Goal: Task Accomplishment & Management: Complete application form

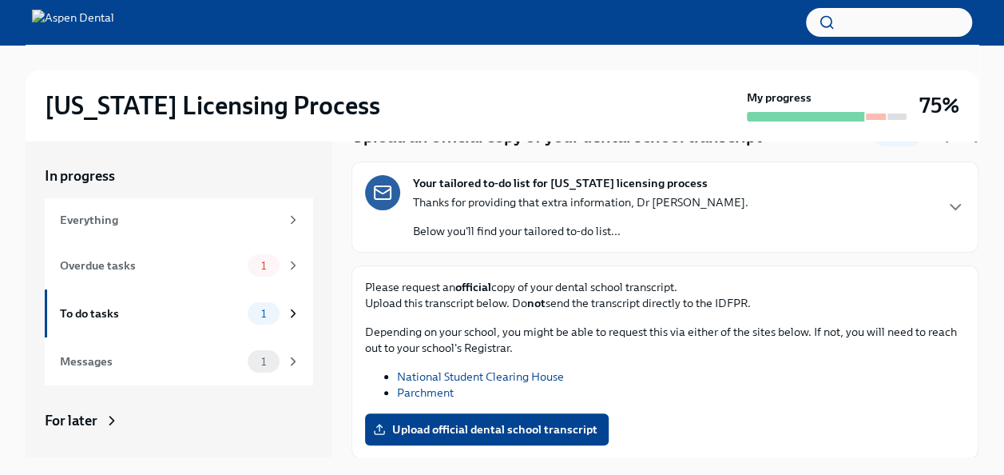
scroll to position [27, 0]
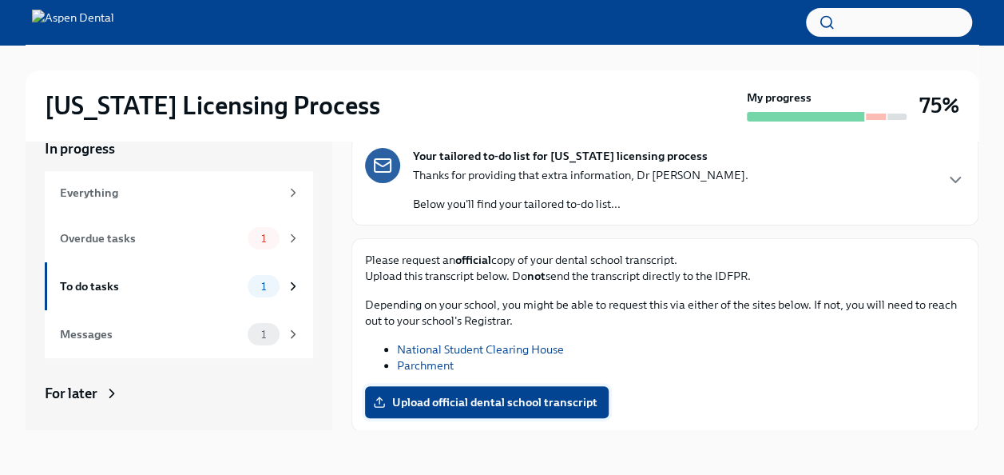
click at [506, 396] on span "Upload official dental school transcript" at bounding box center [486, 402] width 221 height 16
click at [0, 0] on input "Upload official dental school transcript" at bounding box center [0, 0] width 0 height 0
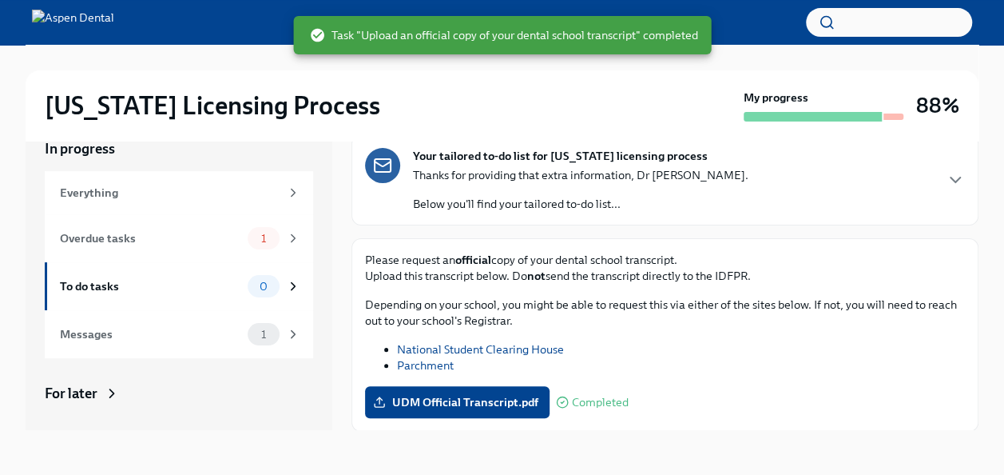
scroll to position [0, 0]
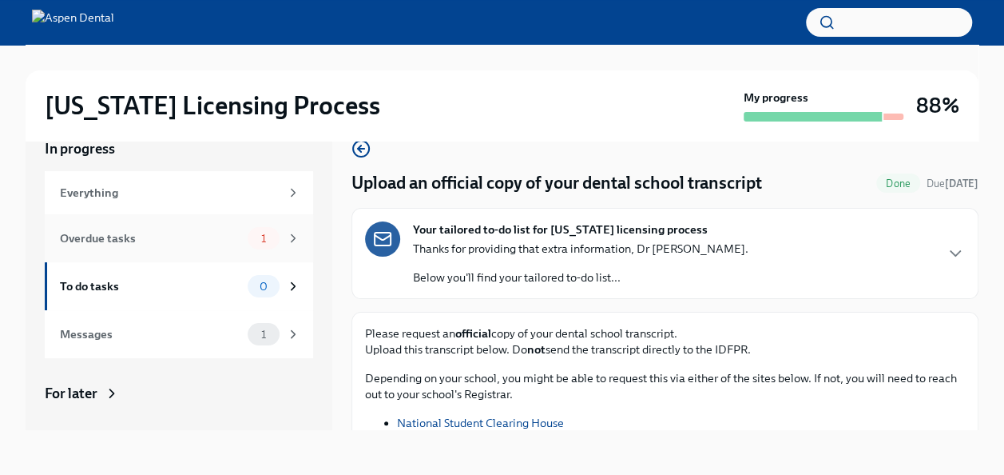
click at [200, 232] on div "Overdue tasks" at bounding box center [150, 238] width 181 height 18
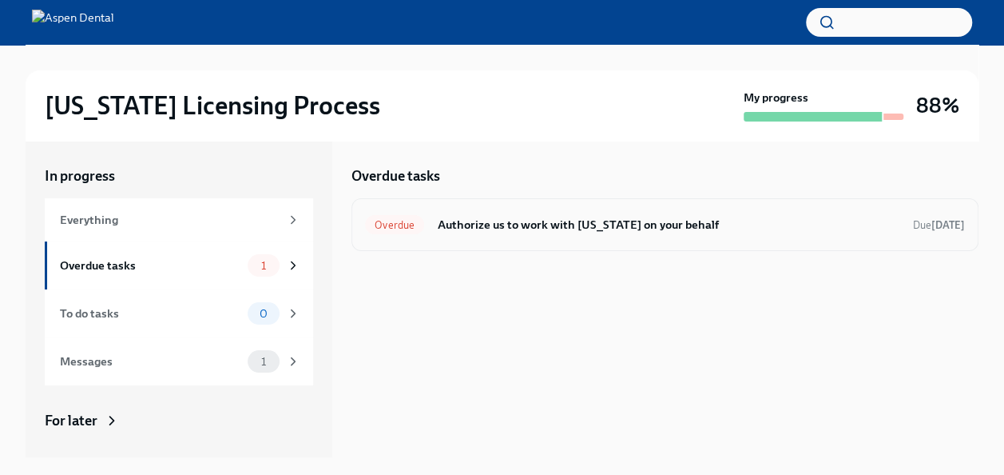
click at [610, 220] on h6 "Authorize us to work with [US_STATE] on your behalf" at bounding box center [668, 225] width 463 height 18
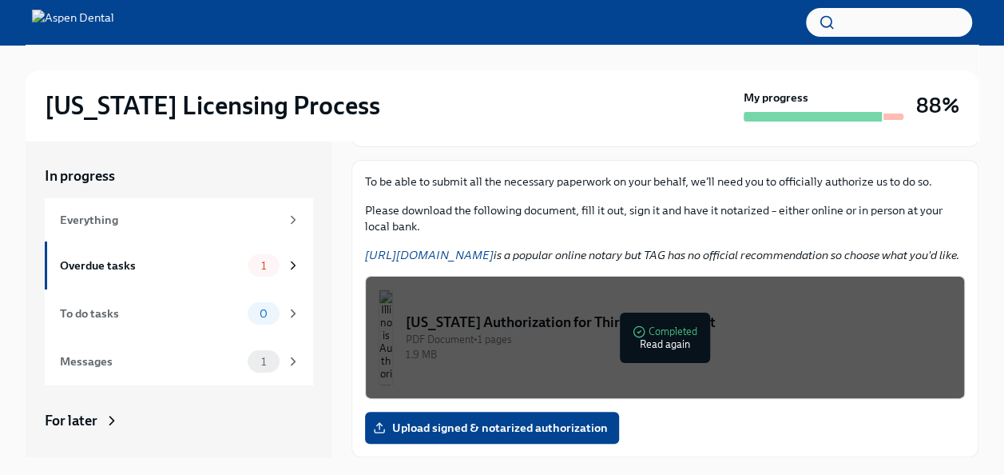
scroll to position [27, 0]
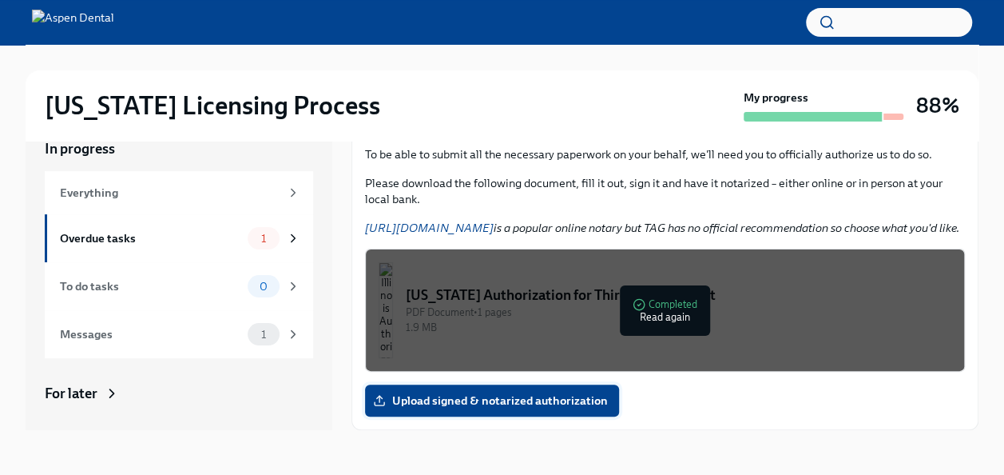
click at [476, 403] on span "Upload signed & notarized authorization" at bounding box center [492, 400] width 232 height 16
click at [0, 0] on input "Upload signed & notarized authorization" at bounding box center [0, 0] width 0 height 0
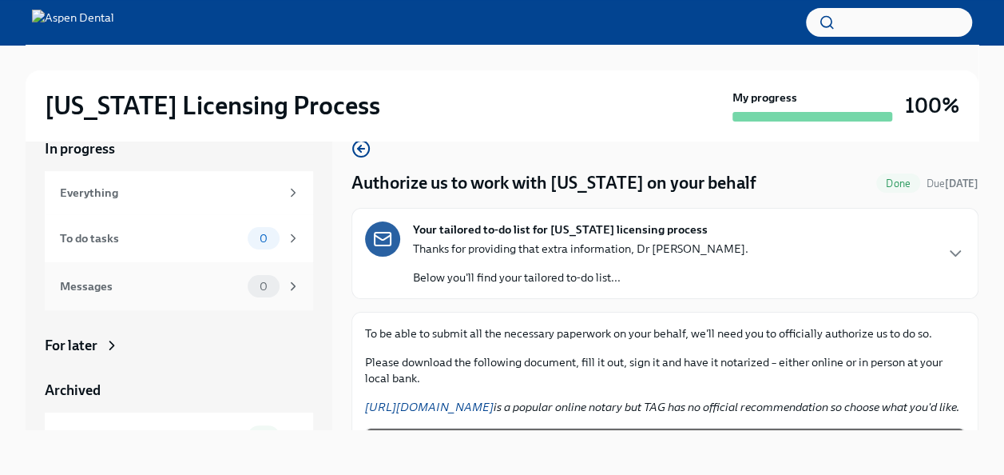
scroll to position [126, 0]
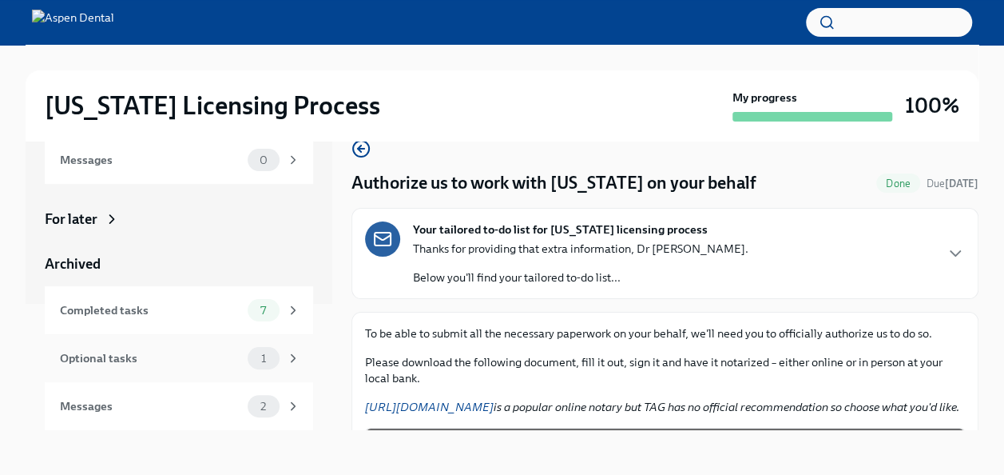
click at [170, 367] on div "Optional tasks 1" at bounding box center [180, 358] width 240 height 22
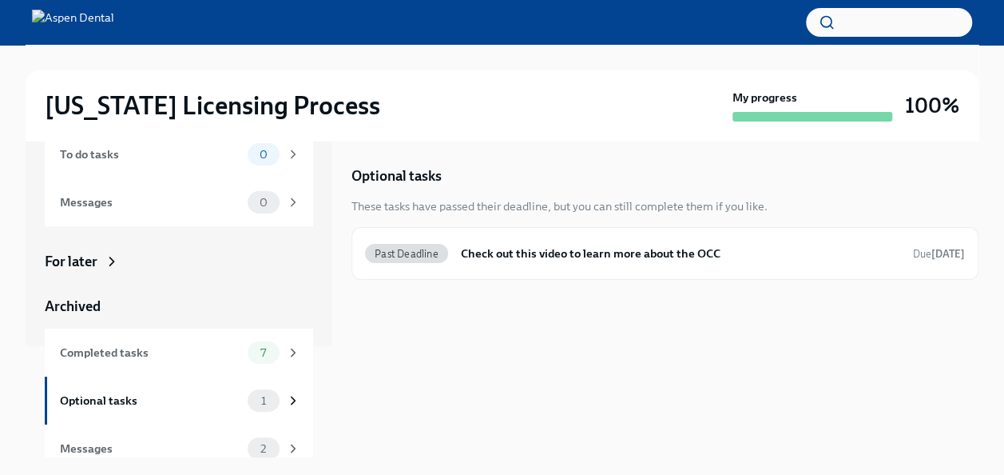
scroll to position [126, 0]
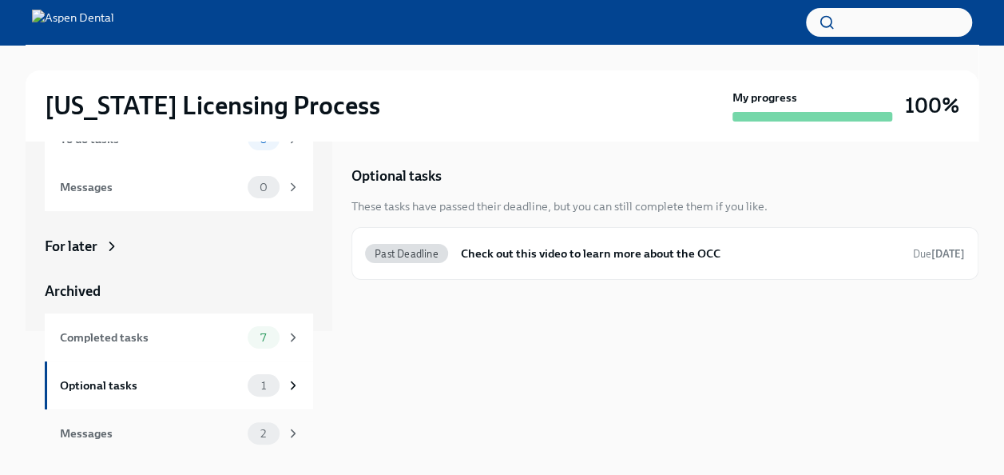
click at [209, 417] on div "Messages 2" at bounding box center [179, 433] width 268 height 48
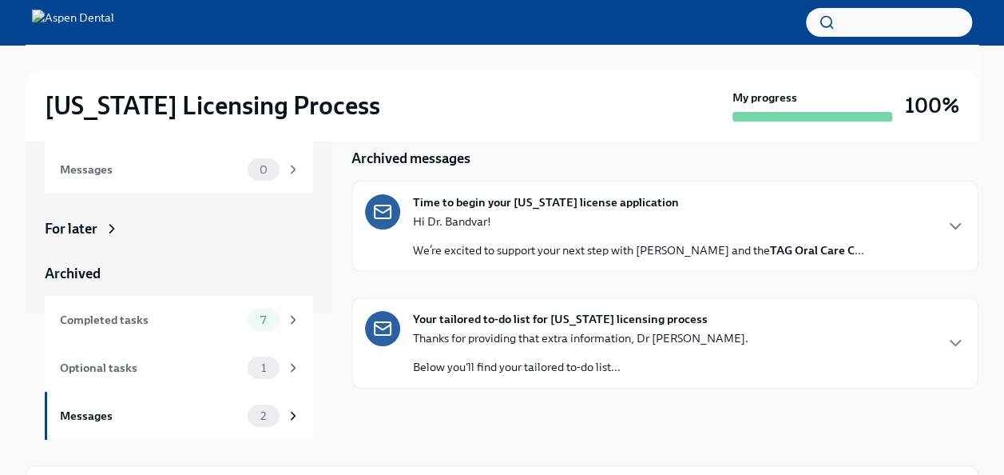
scroll to position [14, 0]
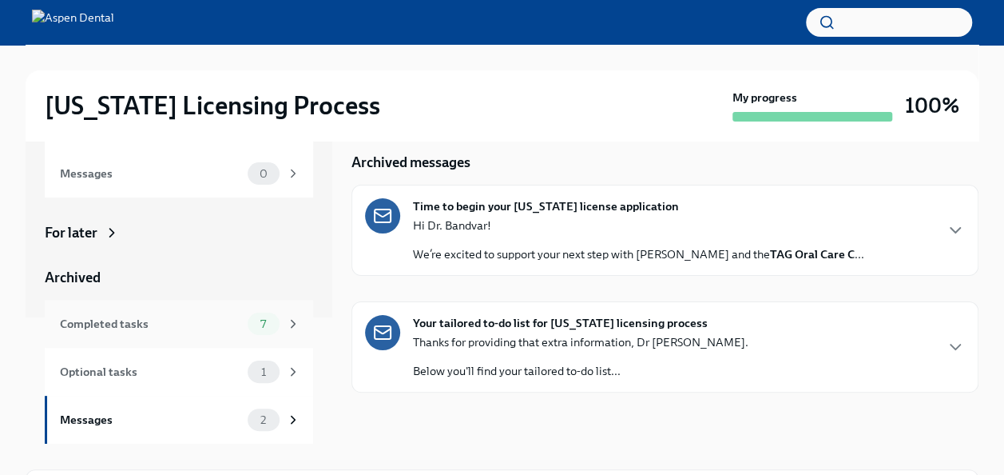
click at [214, 316] on div "Completed tasks" at bounding box center [150, 324] width 181 height 18
